Goal: Information Seeking & Learning: Learn about a topic

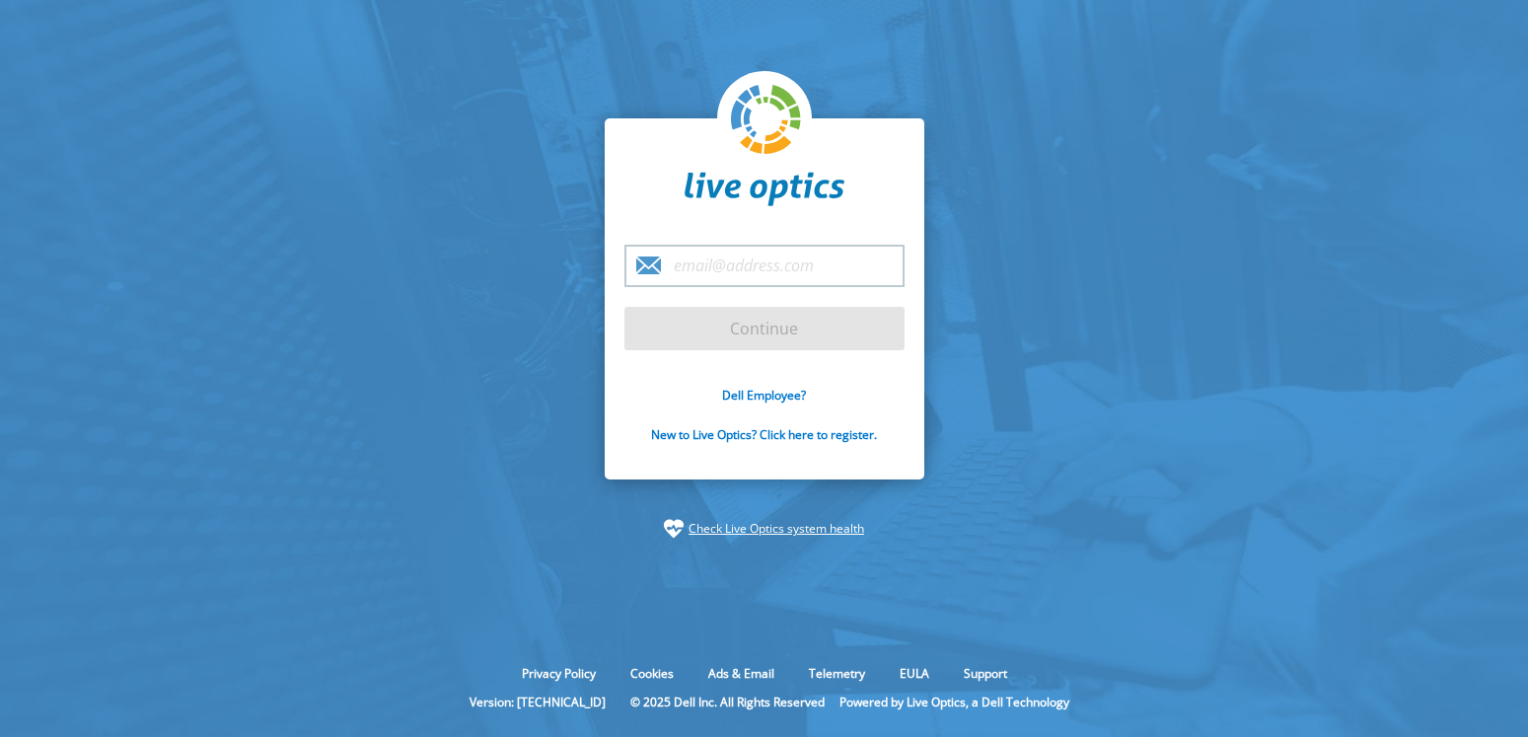
click at [882, 264] on keeper-lock "Open Keeper Popup" at bounding box center [879, 266] width 24 height 24
type input "[EMAIL_ADDRESS][DOMAIN_NAME]"
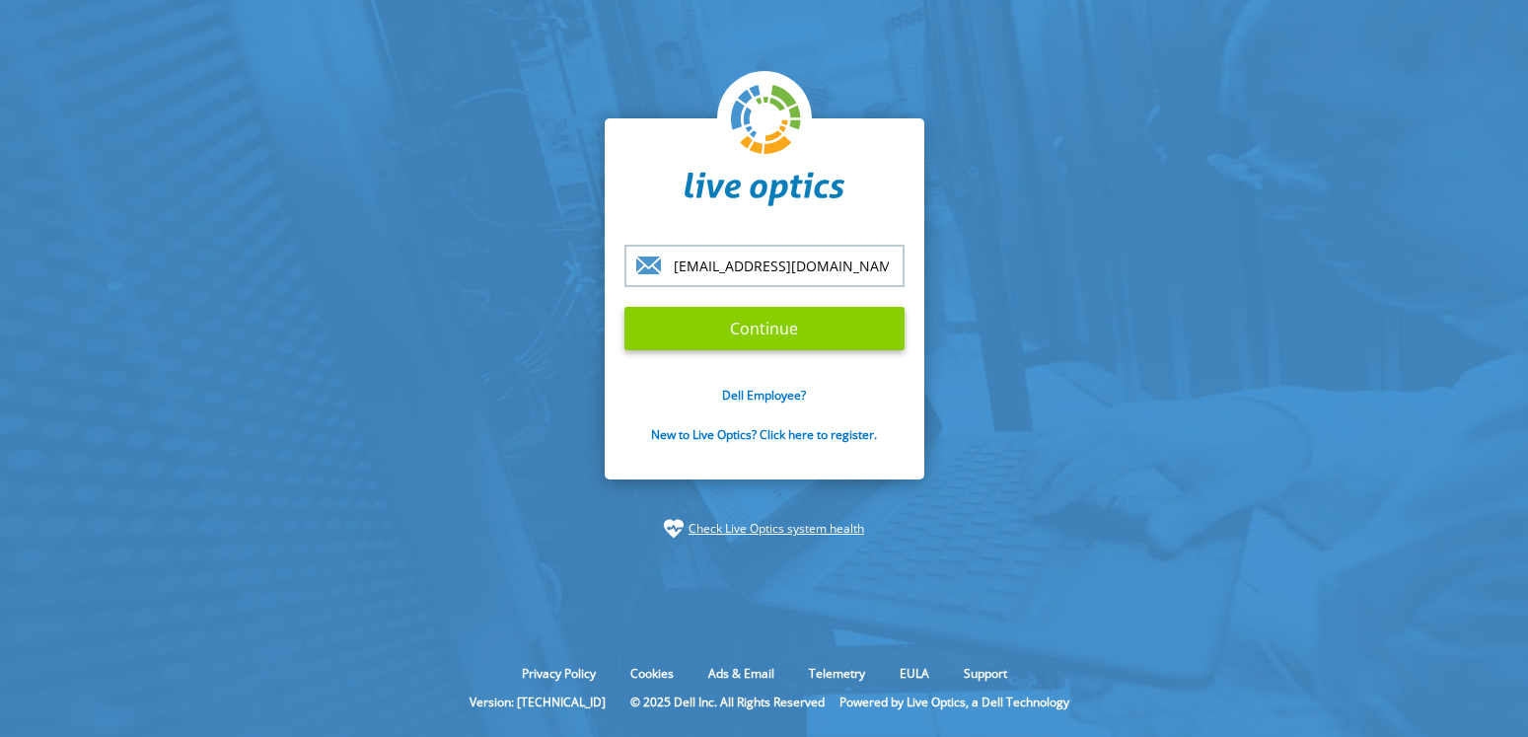
click at [792, 327] on input "Continue" at bounding box center [764, 328] width 280 height 43
click at [739, 312] on input "Continue" at bounding box center [764, 328] width 280 height 43
click at [723, 321] on input "Continue" at bounding box center [764, 328] width 280 height 43
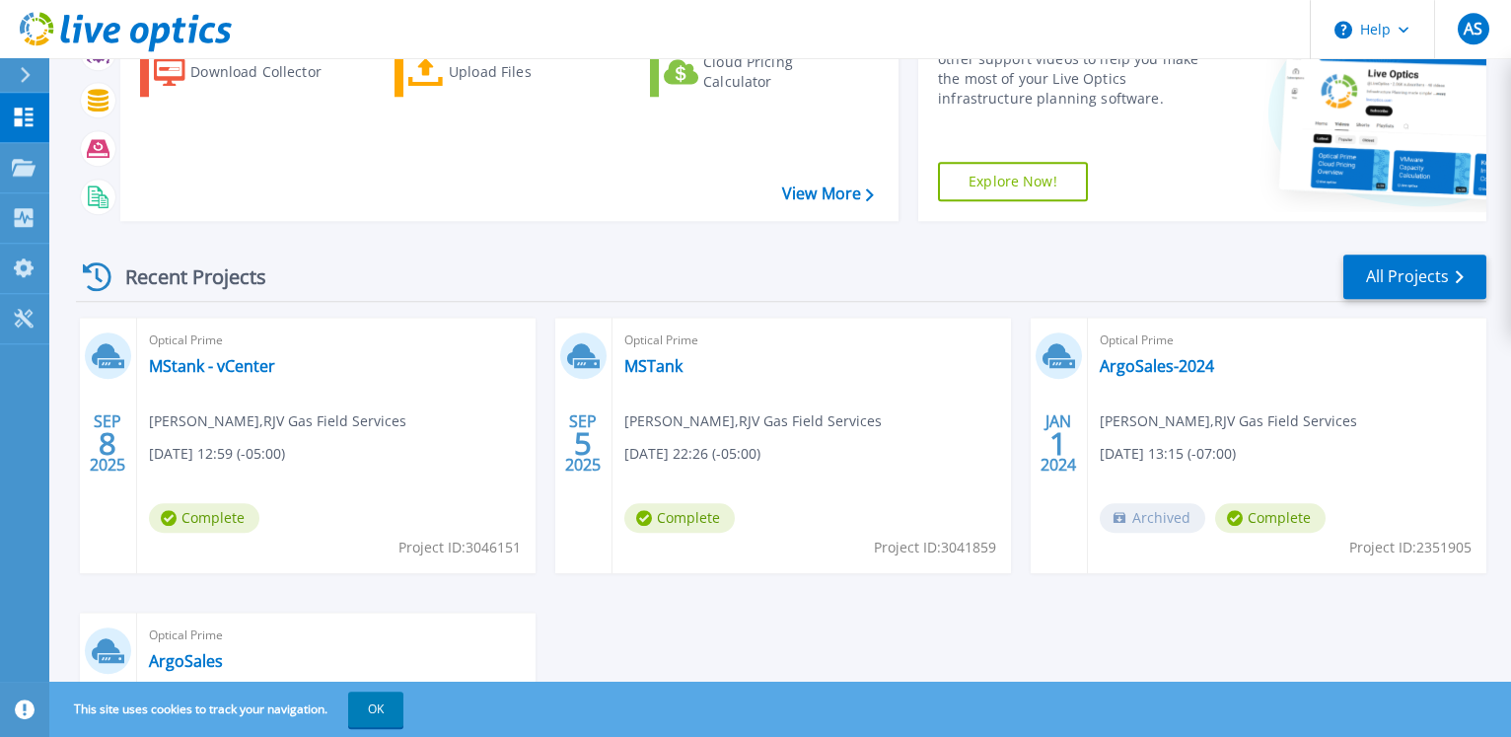
scroll to position [201, 0]
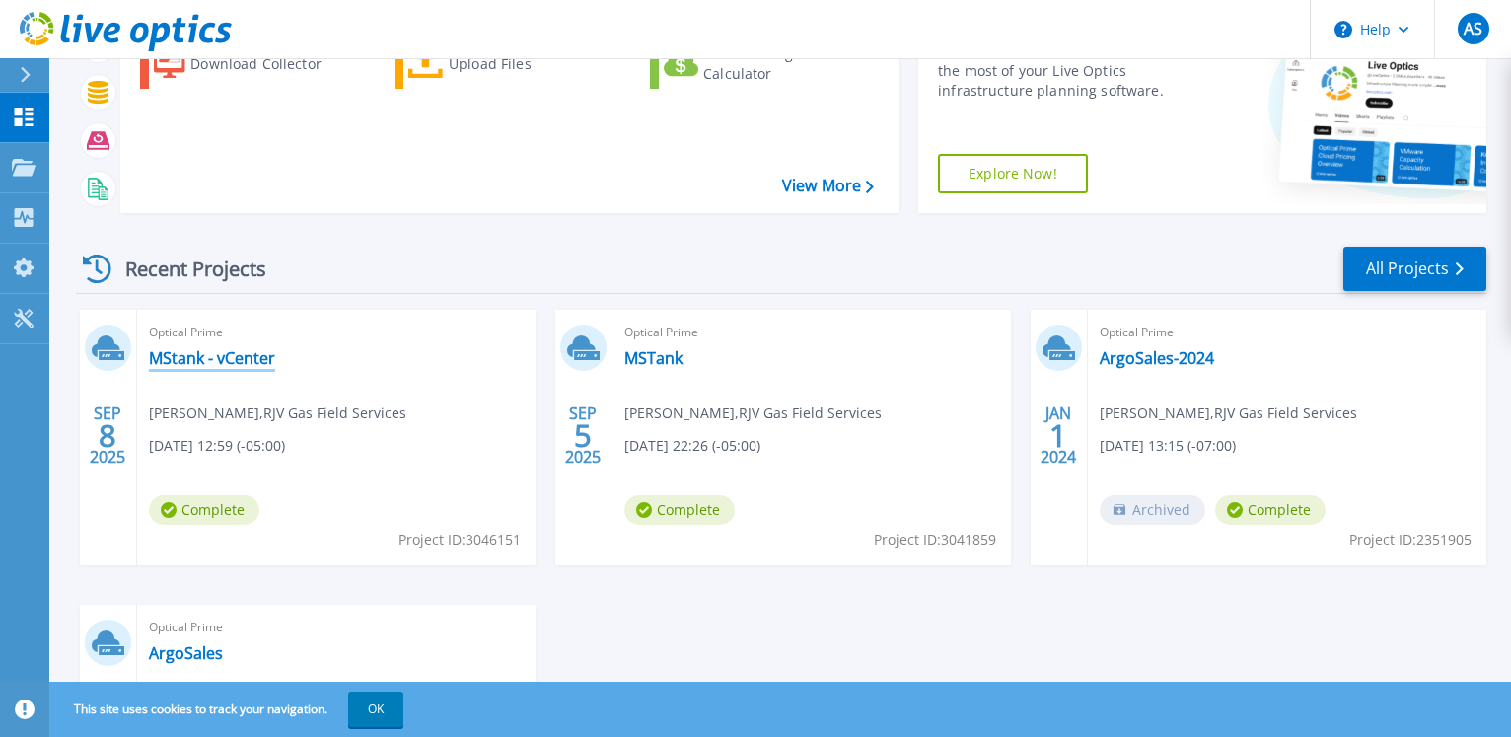
click at [226, 351] on link "MStank - vCenter" at bounding box center [212, 358] width 126 height 20
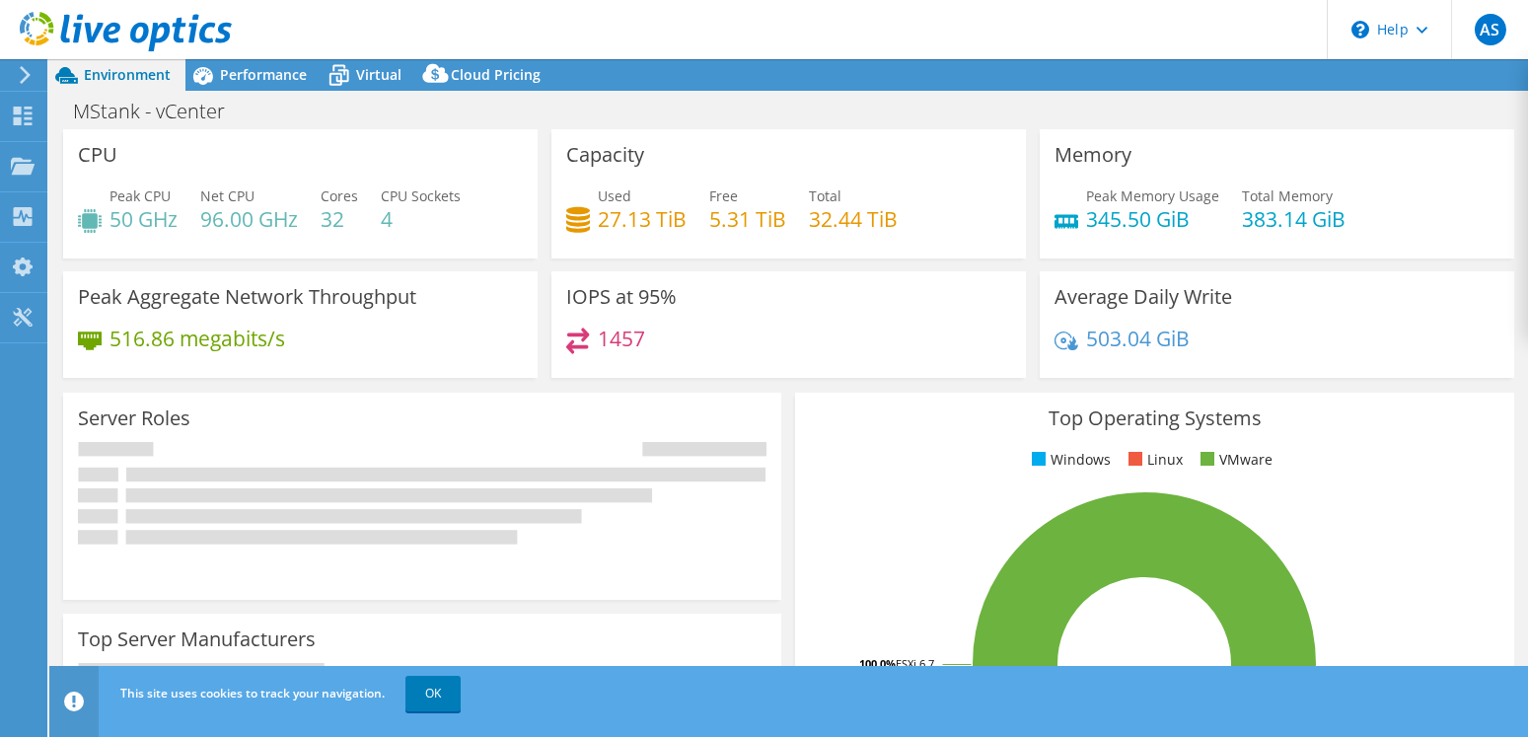
select select "USD"
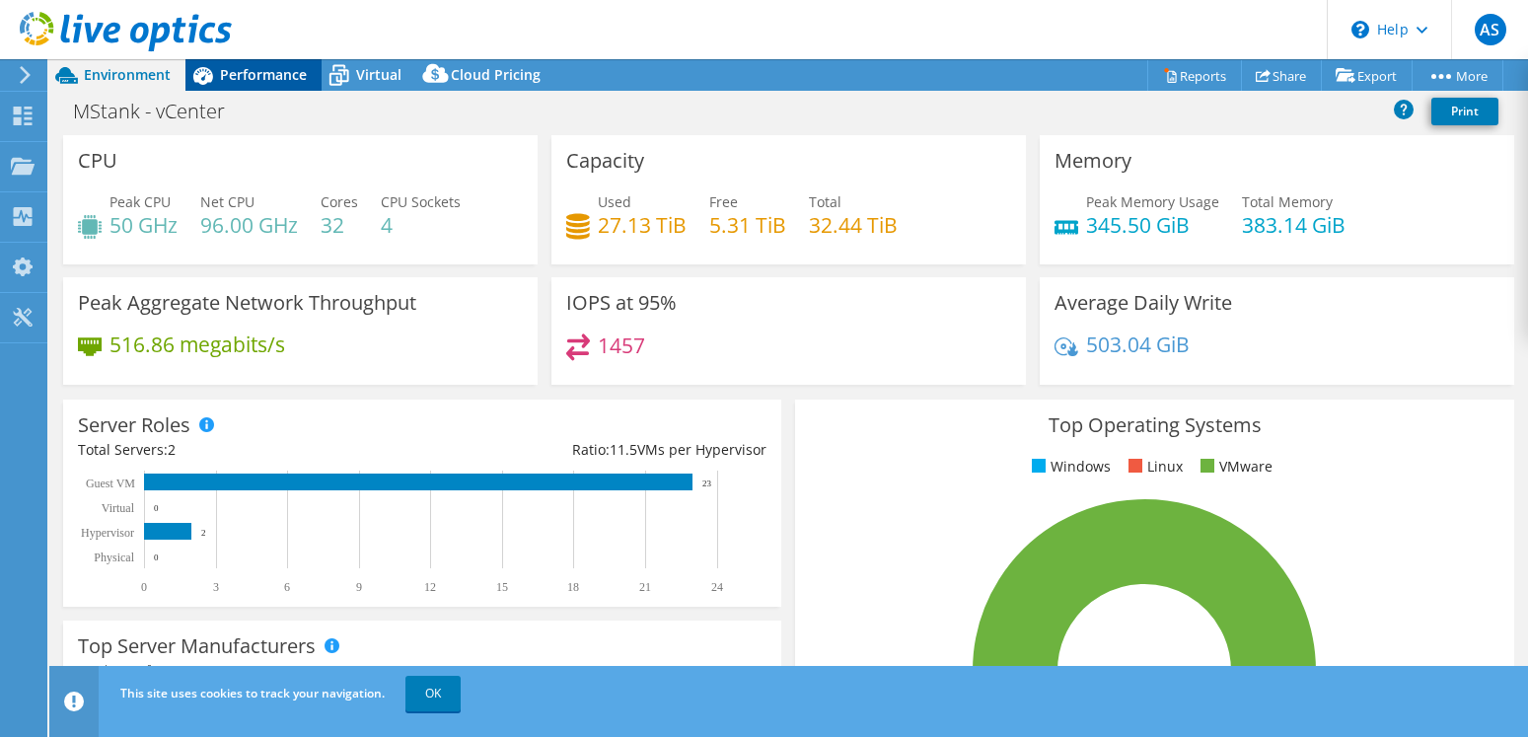
click at [277, 69] on span "Performance" at bounding box center [263, 74] width 87 height 19
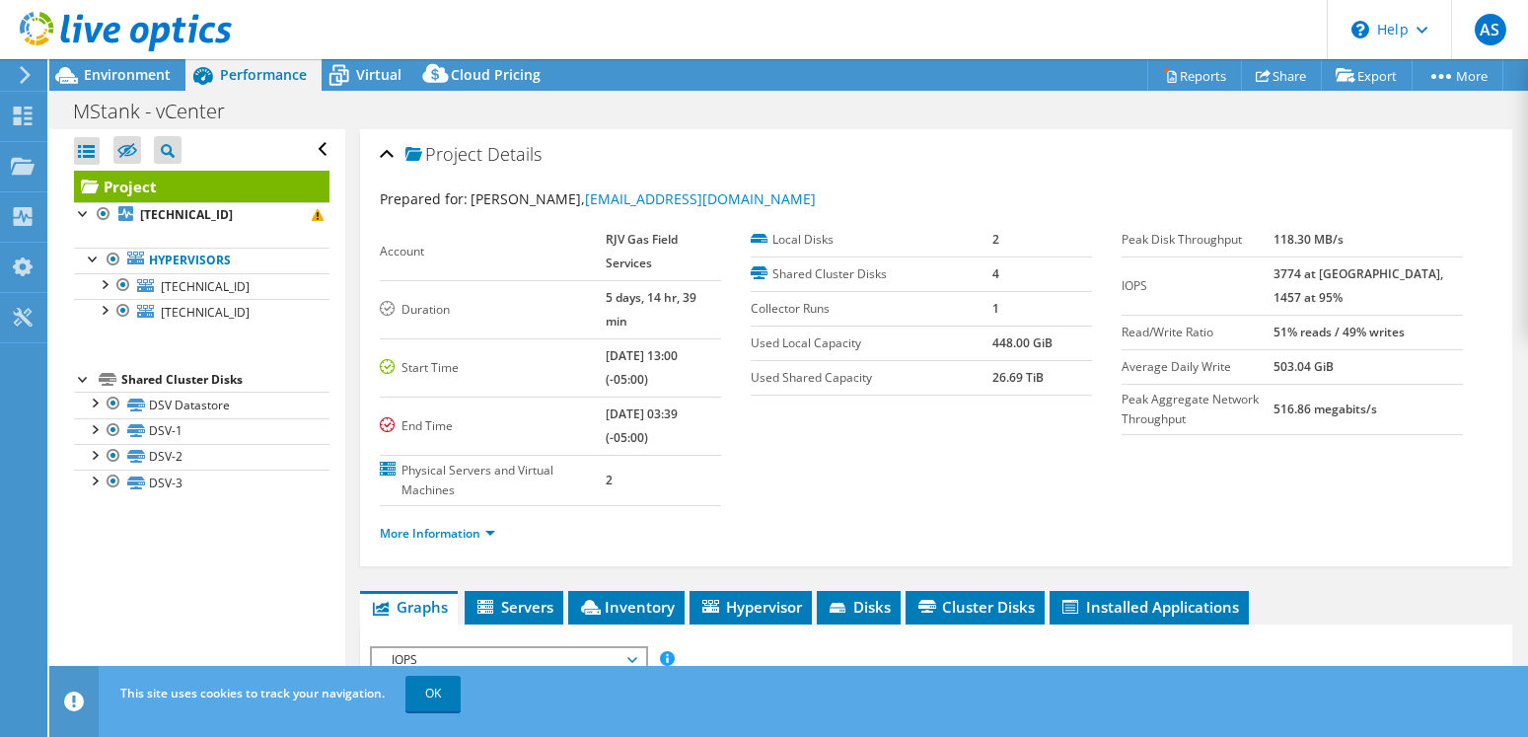
click at [145, 65] on div at bounding box center [116, 33] width 232 height 66
click at [142, 71] on span "Environment" at bounding box center [127, 74] width 87 height 19
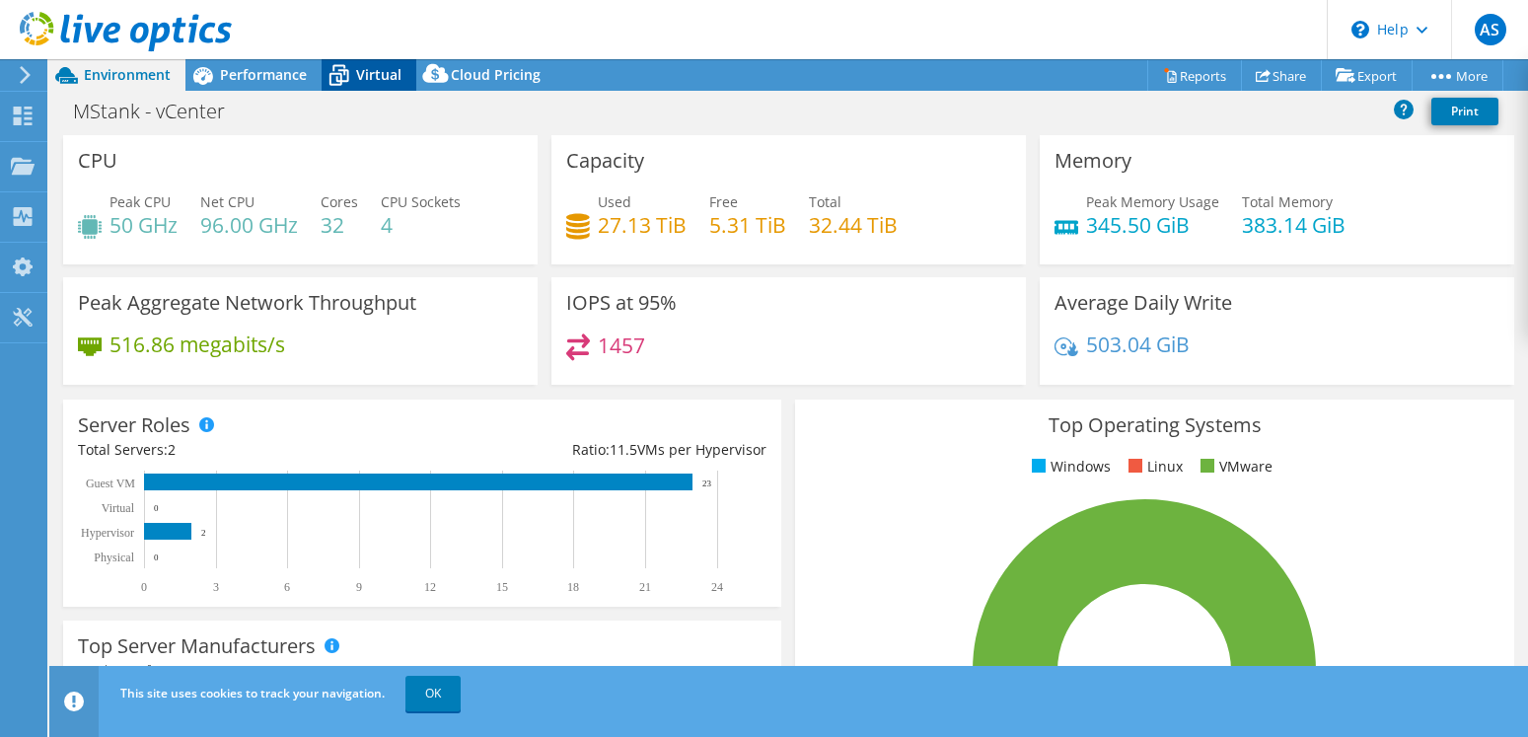
click at [345, 81] on icon at bounding box center [339, 77] width 20 height 16
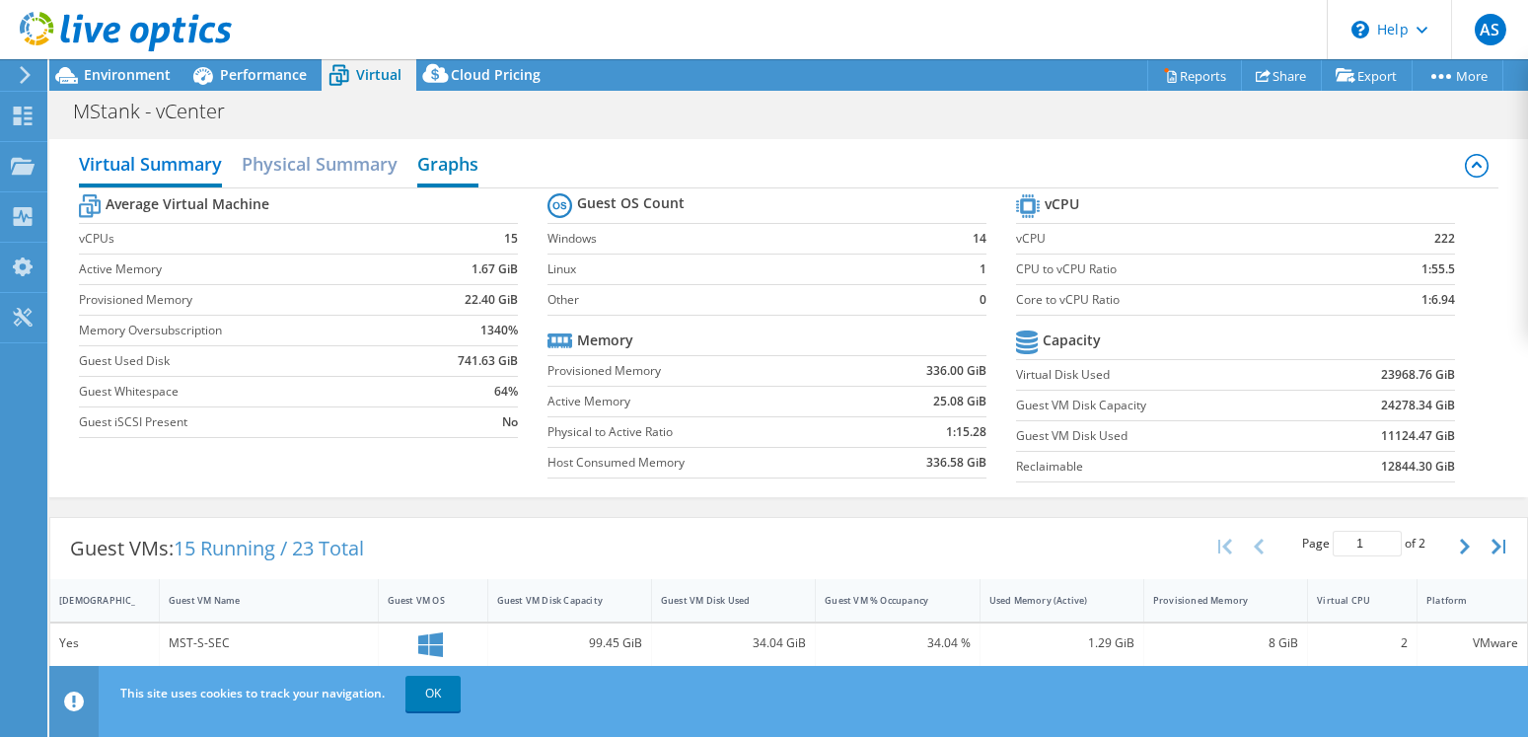
click at [439, 155] on h2 "Graphs" at bounding box center [447, 165] width 61 height 43
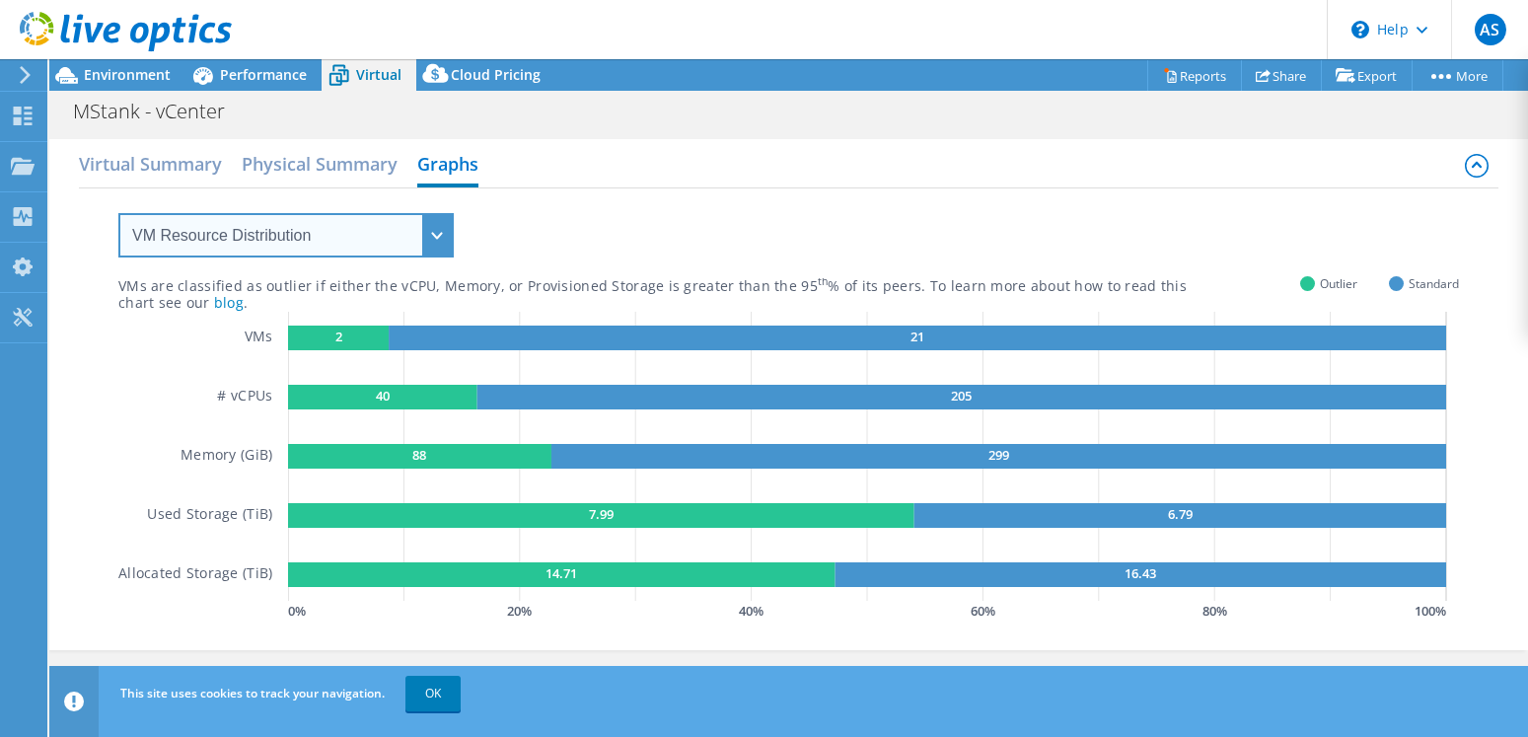
select select "Over Provisioning"
click option "Over Provisioning" at bounding box center [0, 0] width 0 height 0
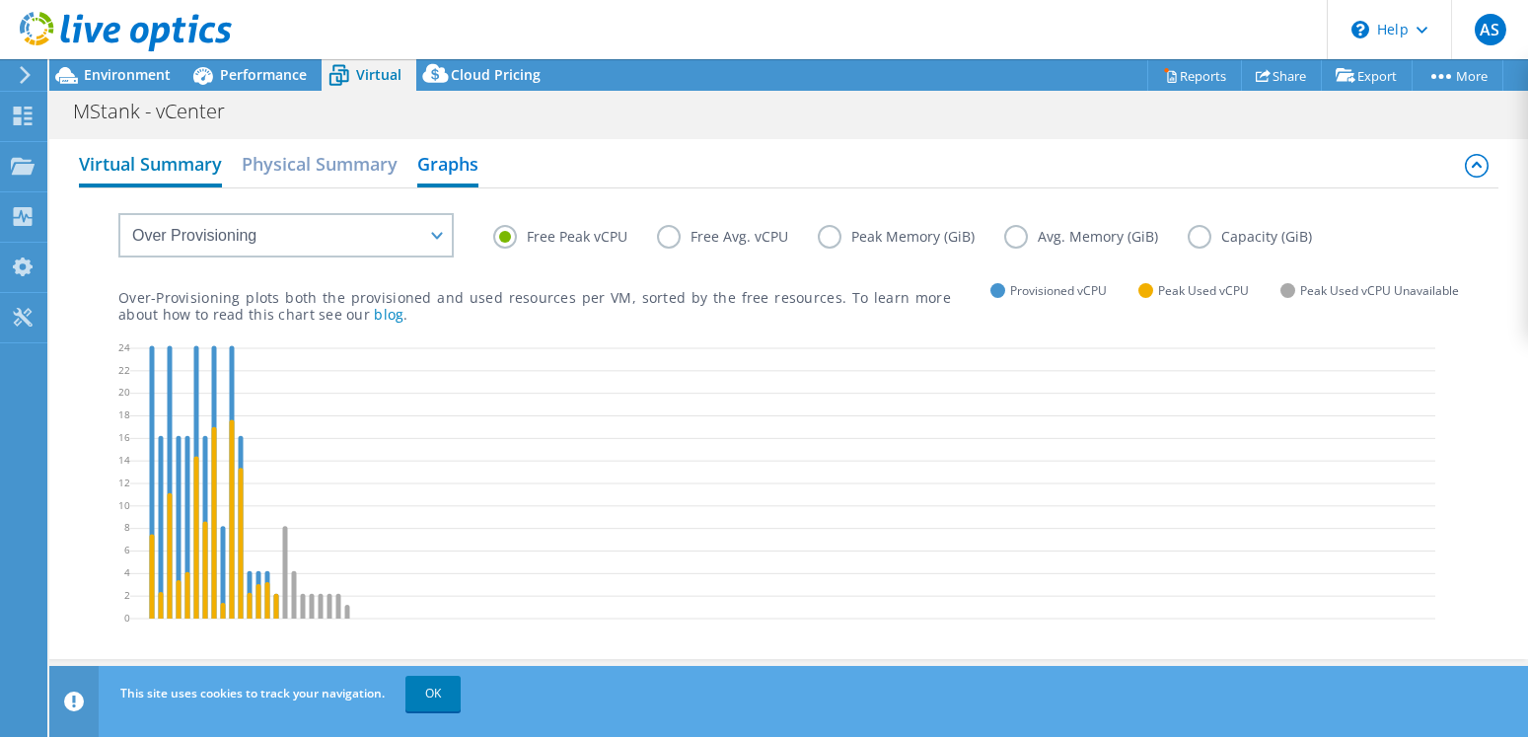
click at [164, 172] on h2 "Virtual Summary" at bounding box center [150, 165] width 143 height 43
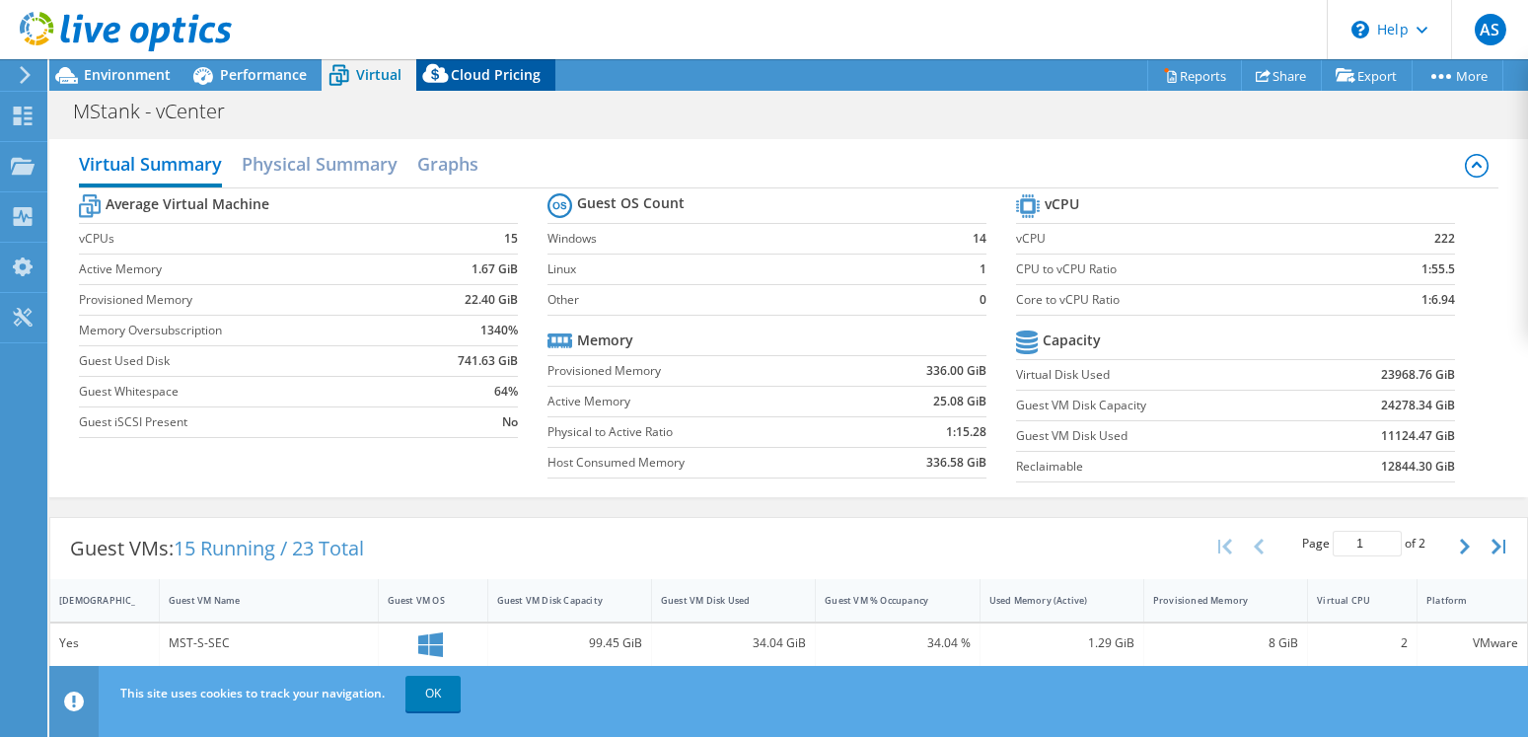
click at [507, 82] on span "Cloud Pricing" at bounding box center [496, 74] width 90 height 19
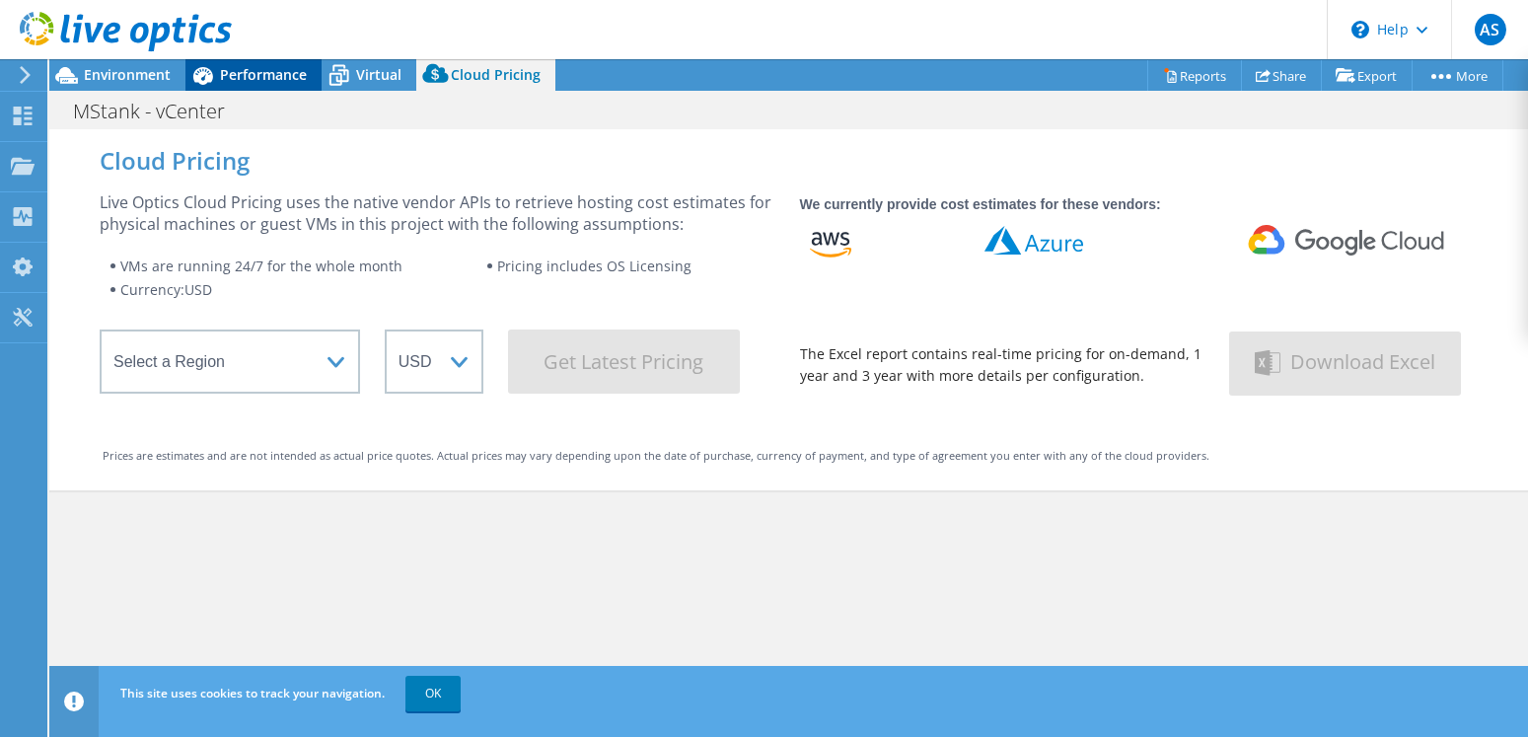
click at [246, 62] on div "Performance" at bounding box center [253, 75] width 136 height 32
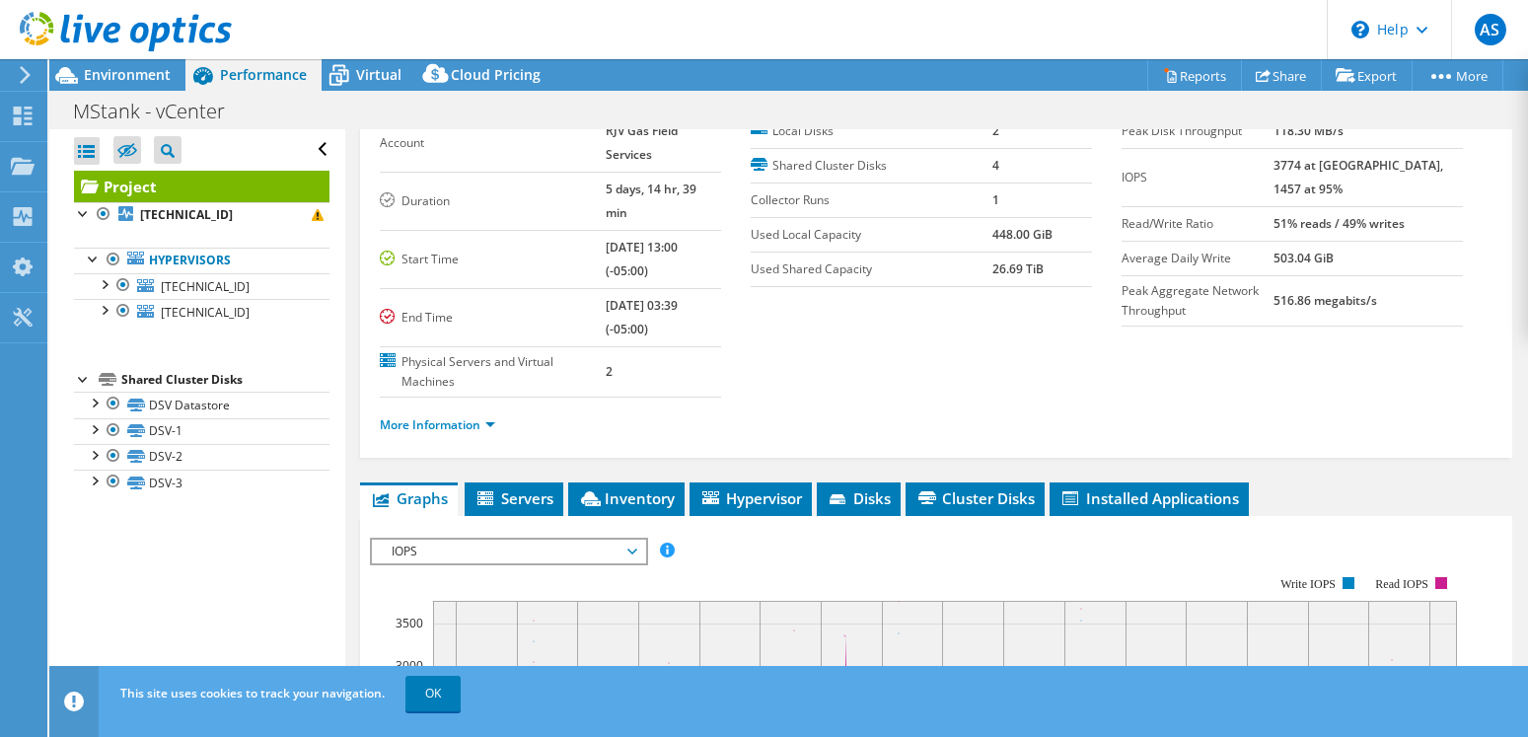
scroll to position [201, 0]
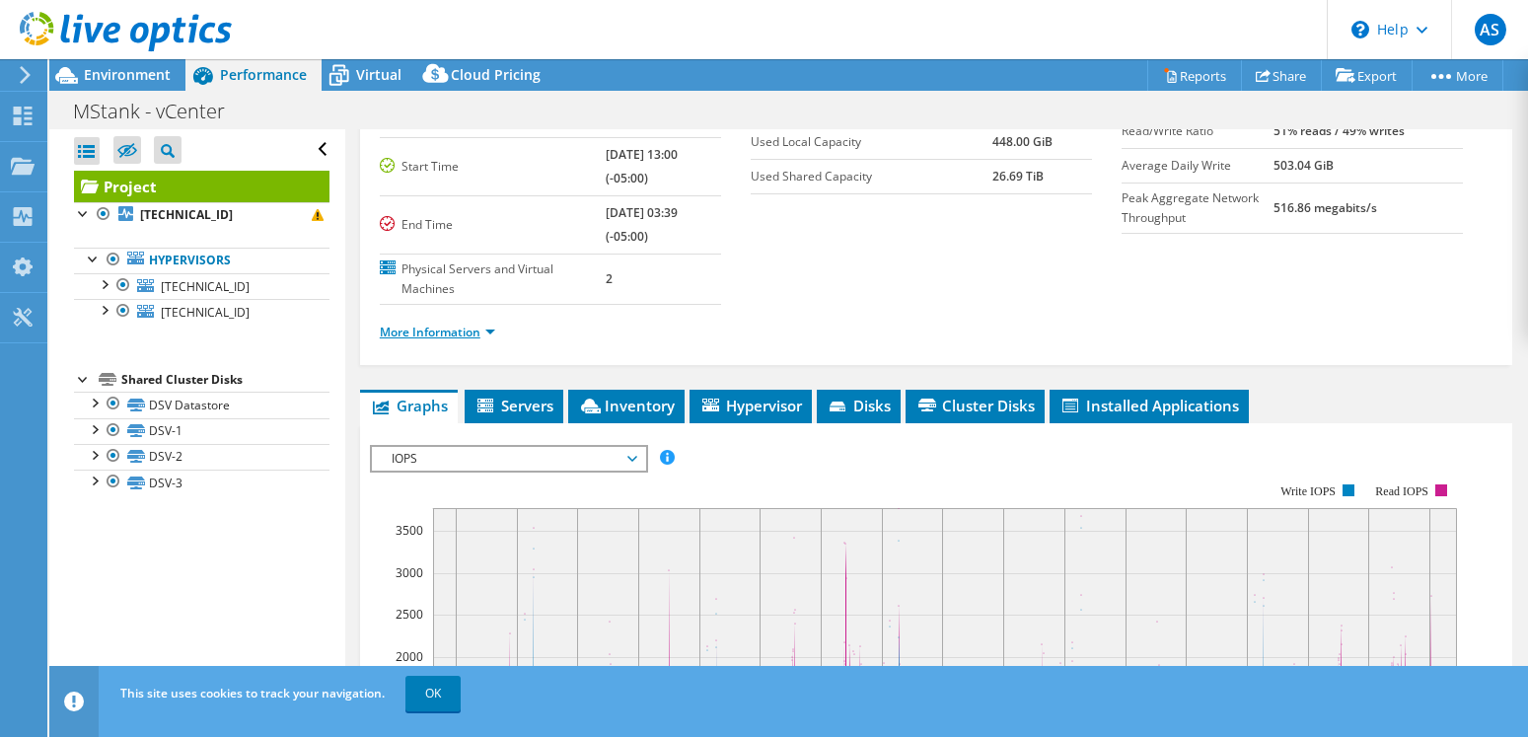
click at [483, 324] on link "More Information" at bounding box center [437, 332] width 115 height 17
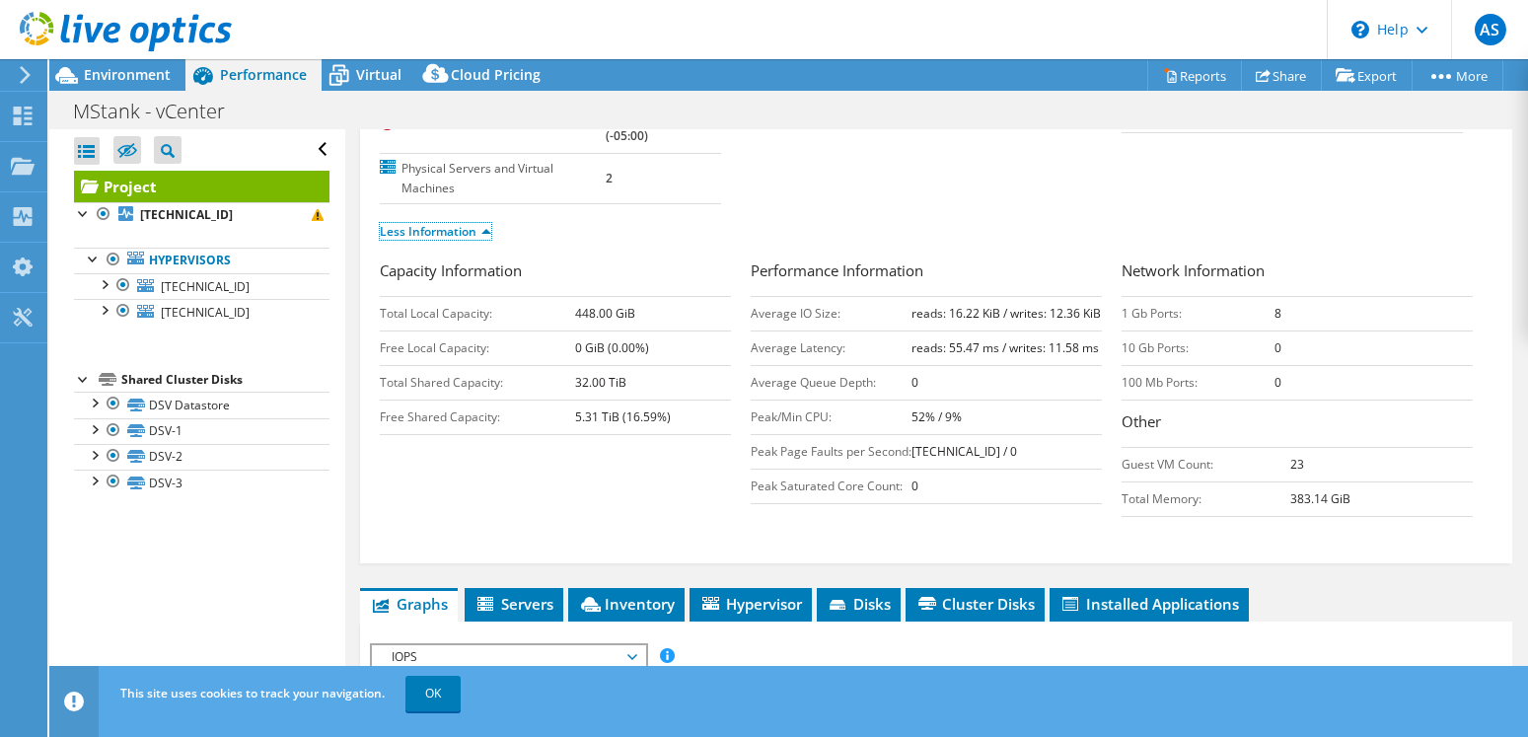
scroll to position [0, 0]
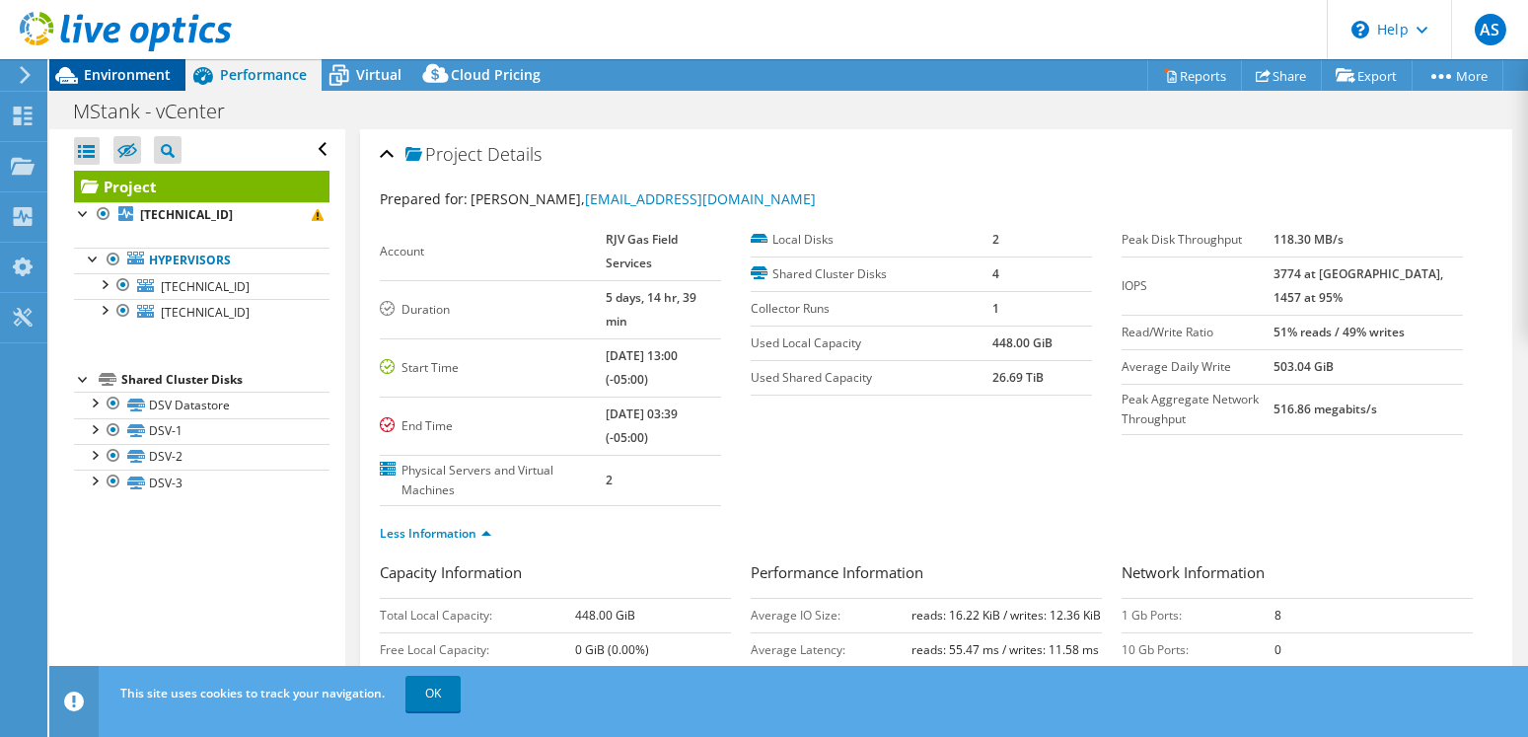
click at [146, 68] on span "Environment" at bounding box center [127, 74] width 87 height 19
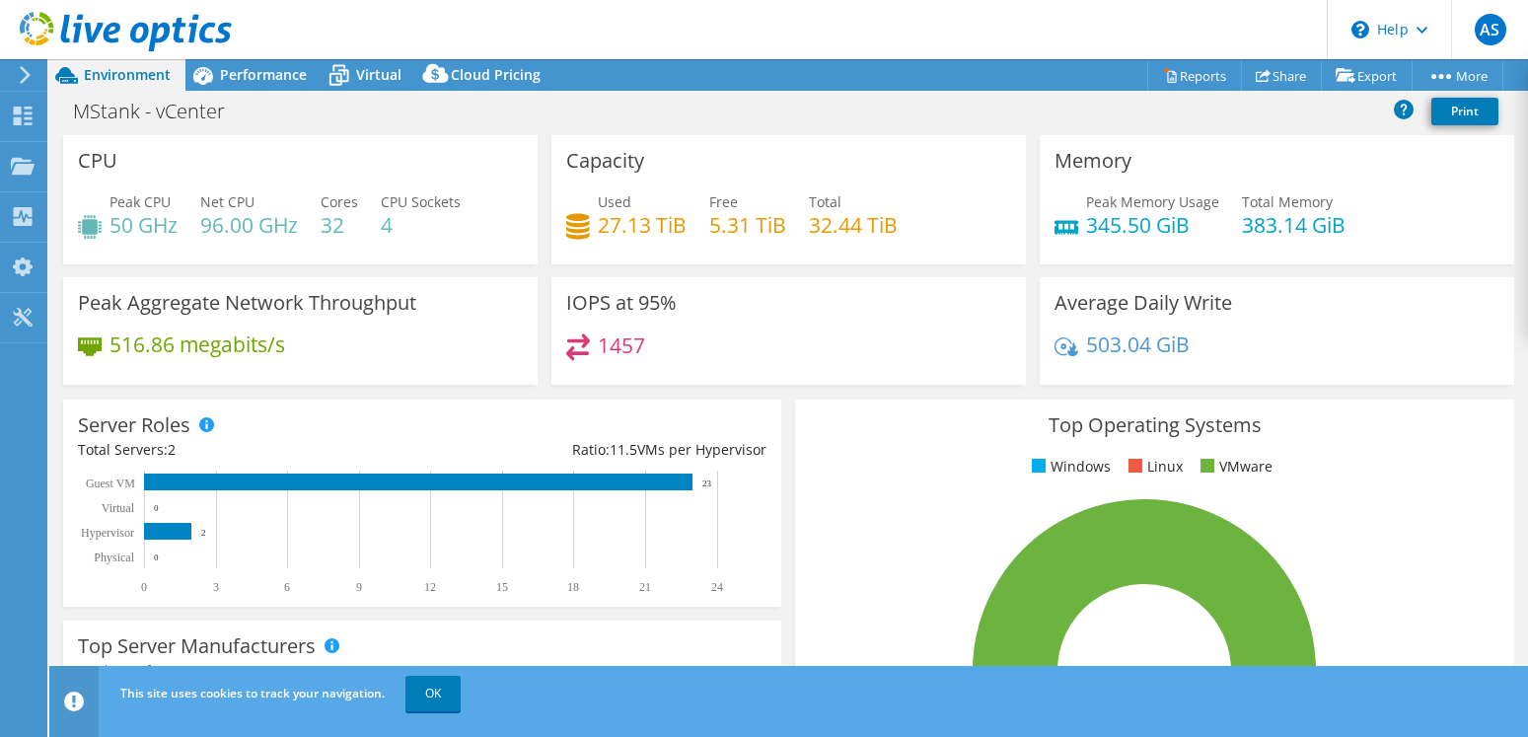
click at [823, 359] on div "1457" at bounding box center [788, 354] width 445 height 42
click at [91, 43] on icon at bounding box center [126, 32] width 212 height 40
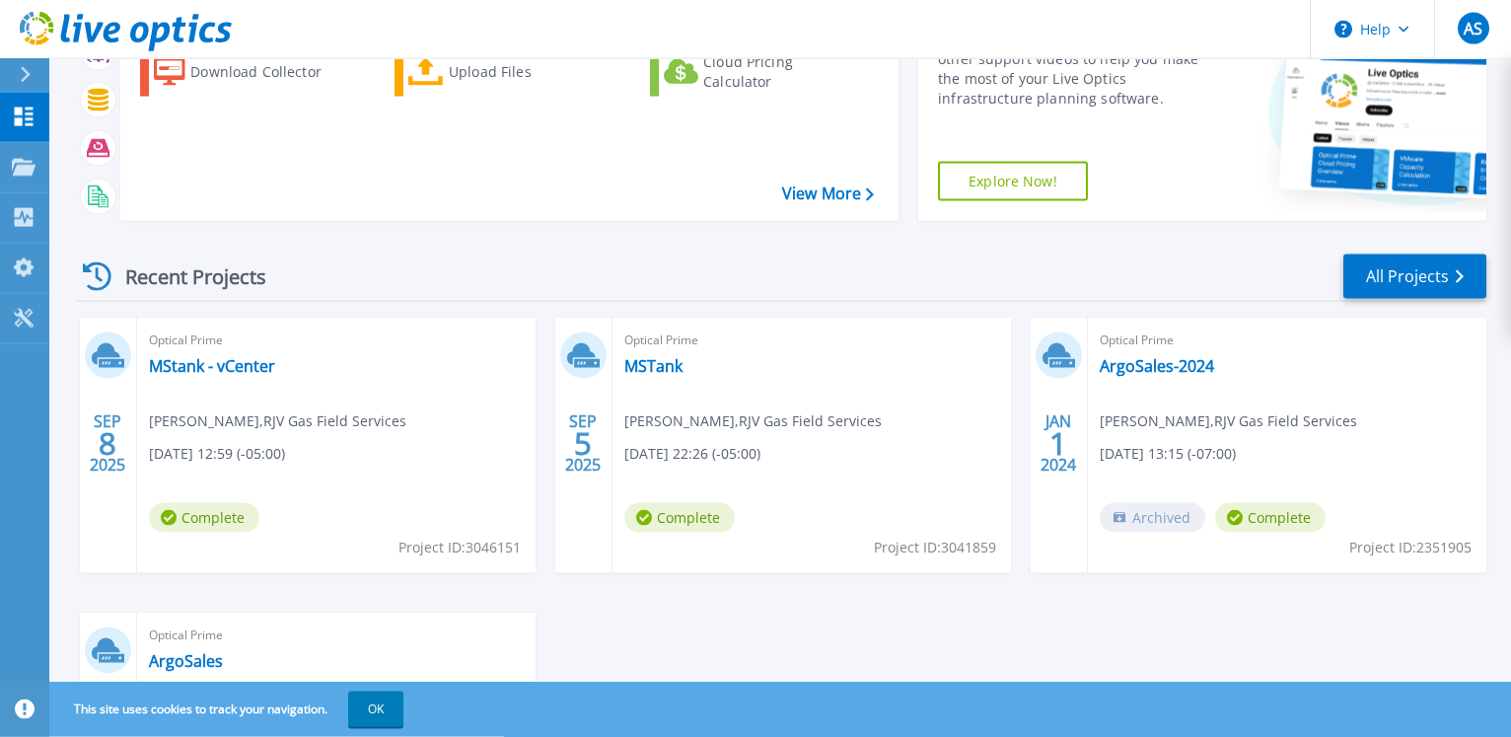
scroll to position [402, 0]
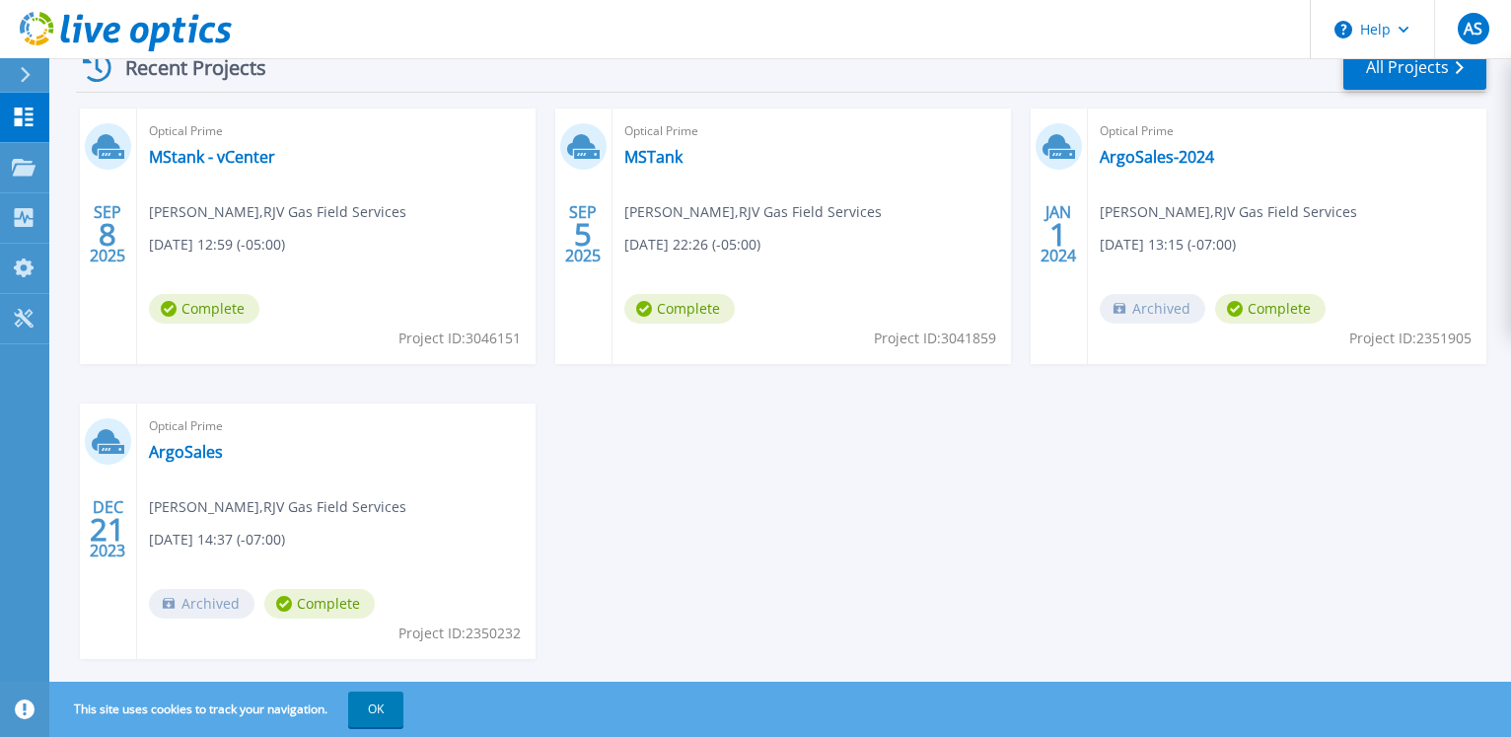
click at [273, 226] on div "Optical Prime MStank - vCenter Abe Safa , RJV Gas Field Services 09/08/2025, 12…" at bounding box center [336, 235] width 398 height 255
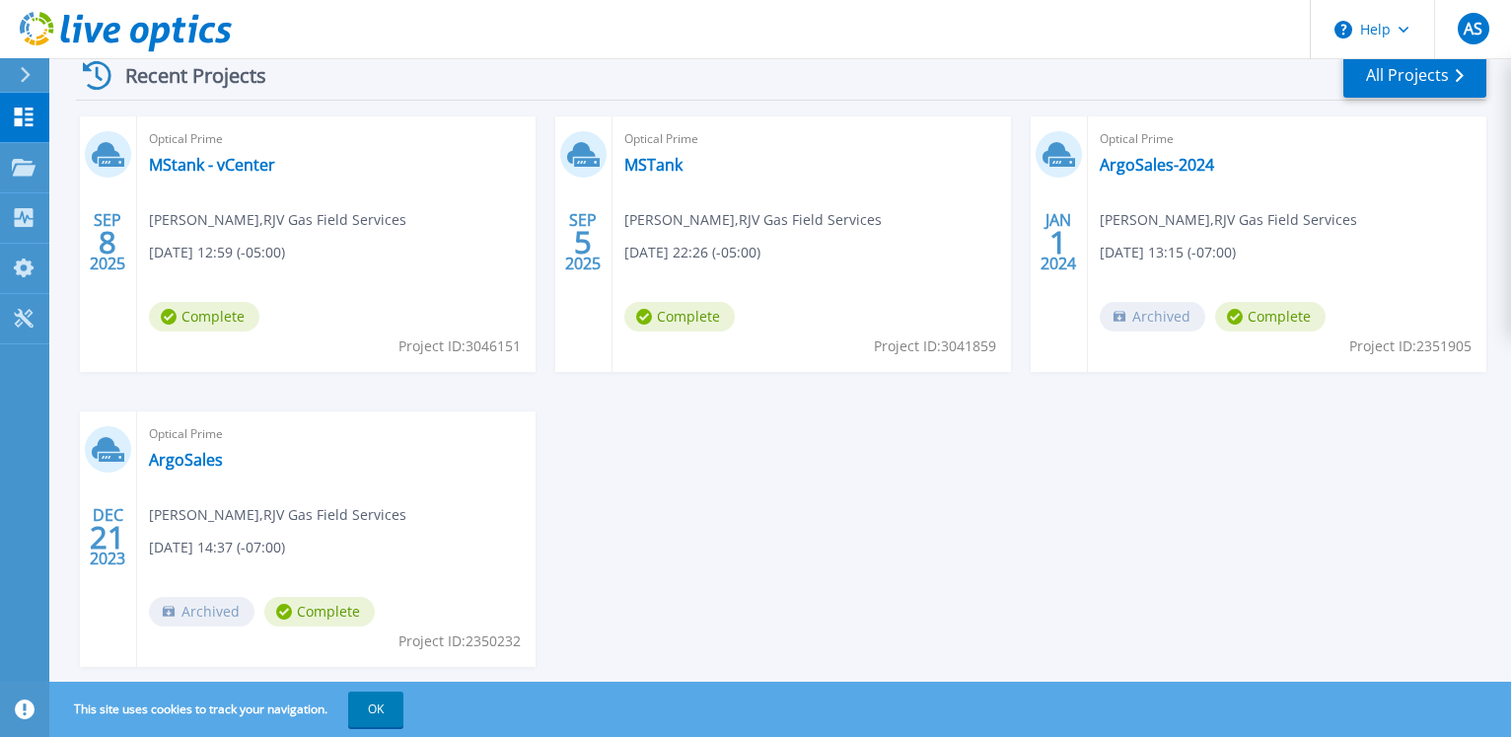
scroll to position [0, 0]
